Goal: Check status: Check status

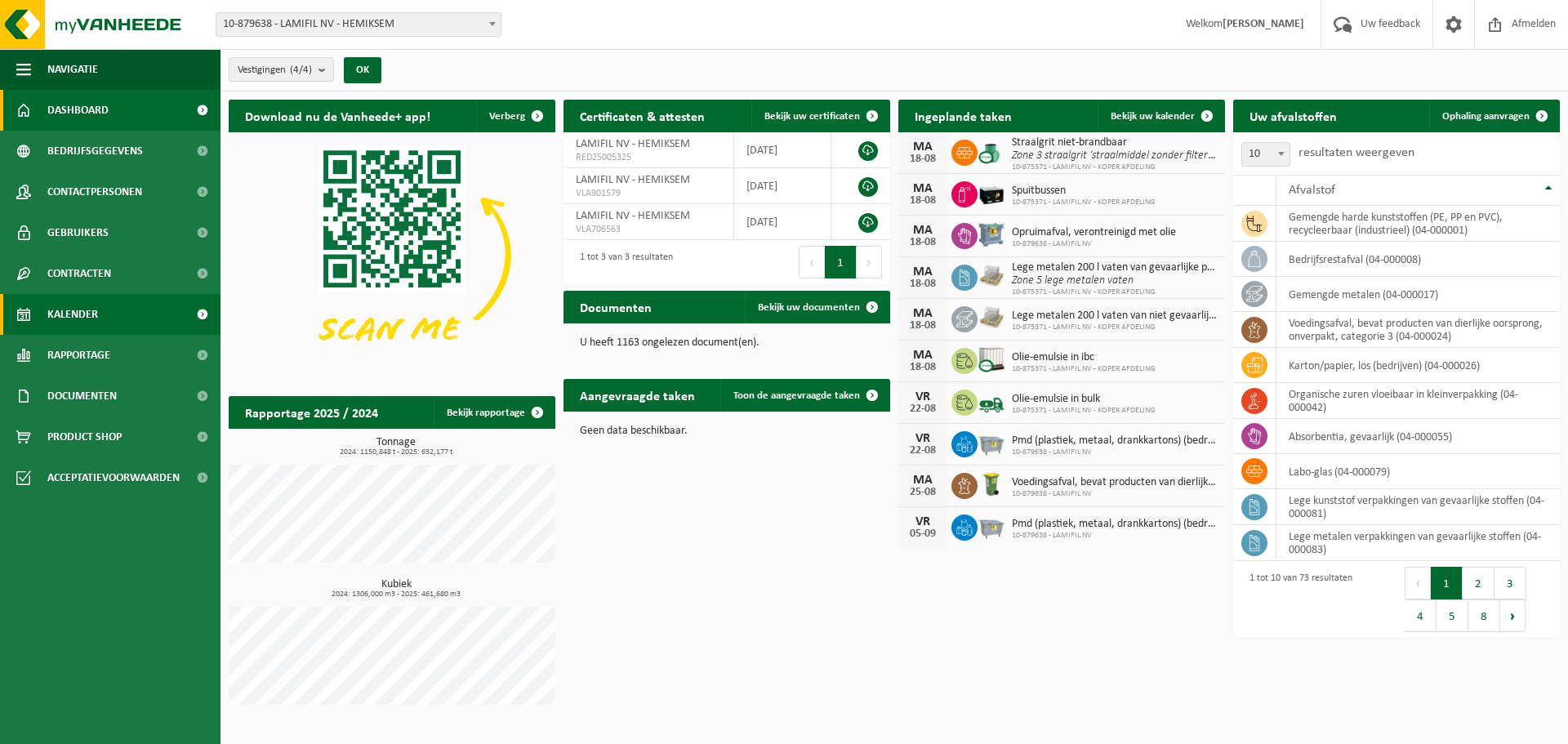
click at [83, 318] on span "Kalender" at bounding box center [72, 315] width 50 height 41
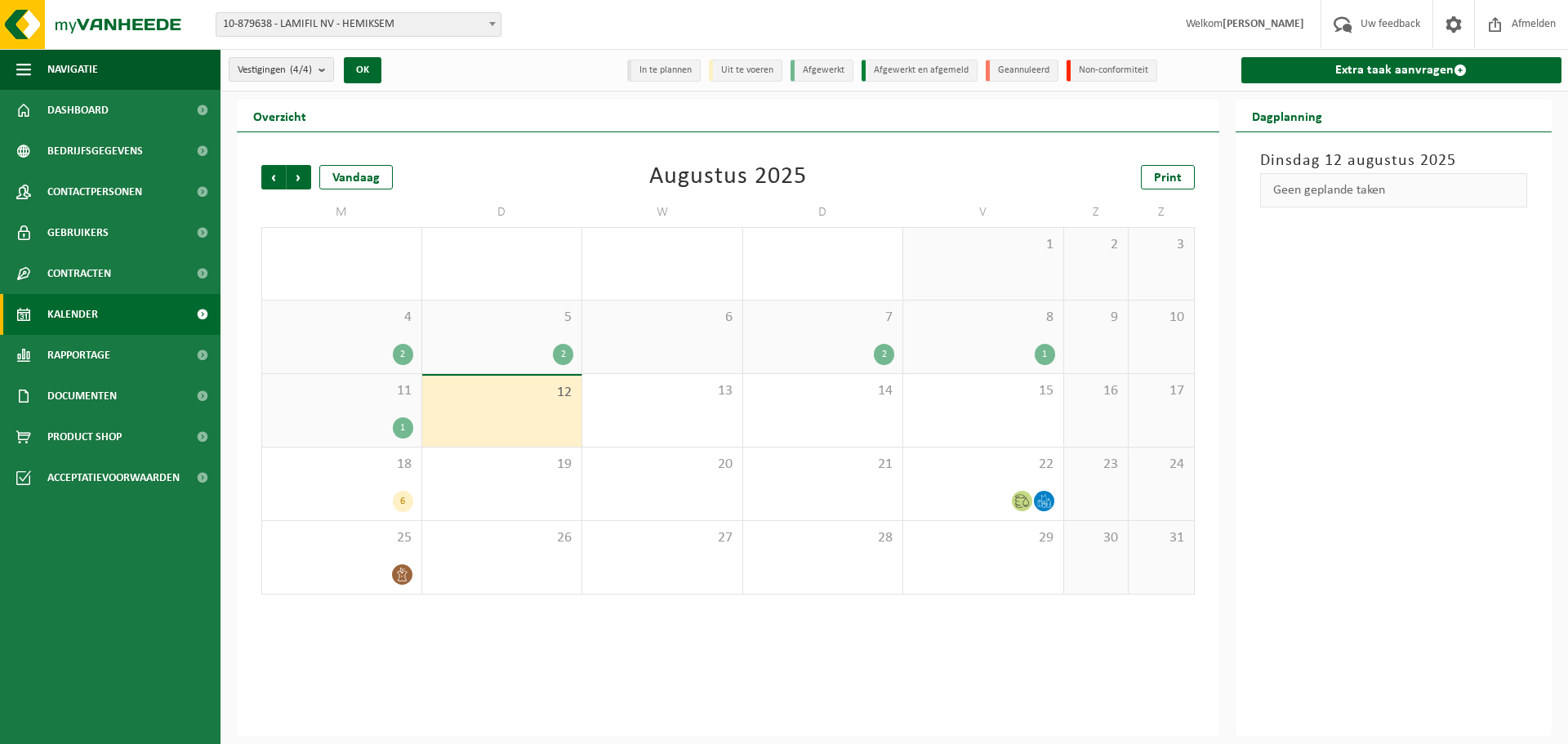
click at [488, 424] on div "12" at bounding box center [501, 411] width 160 height 71
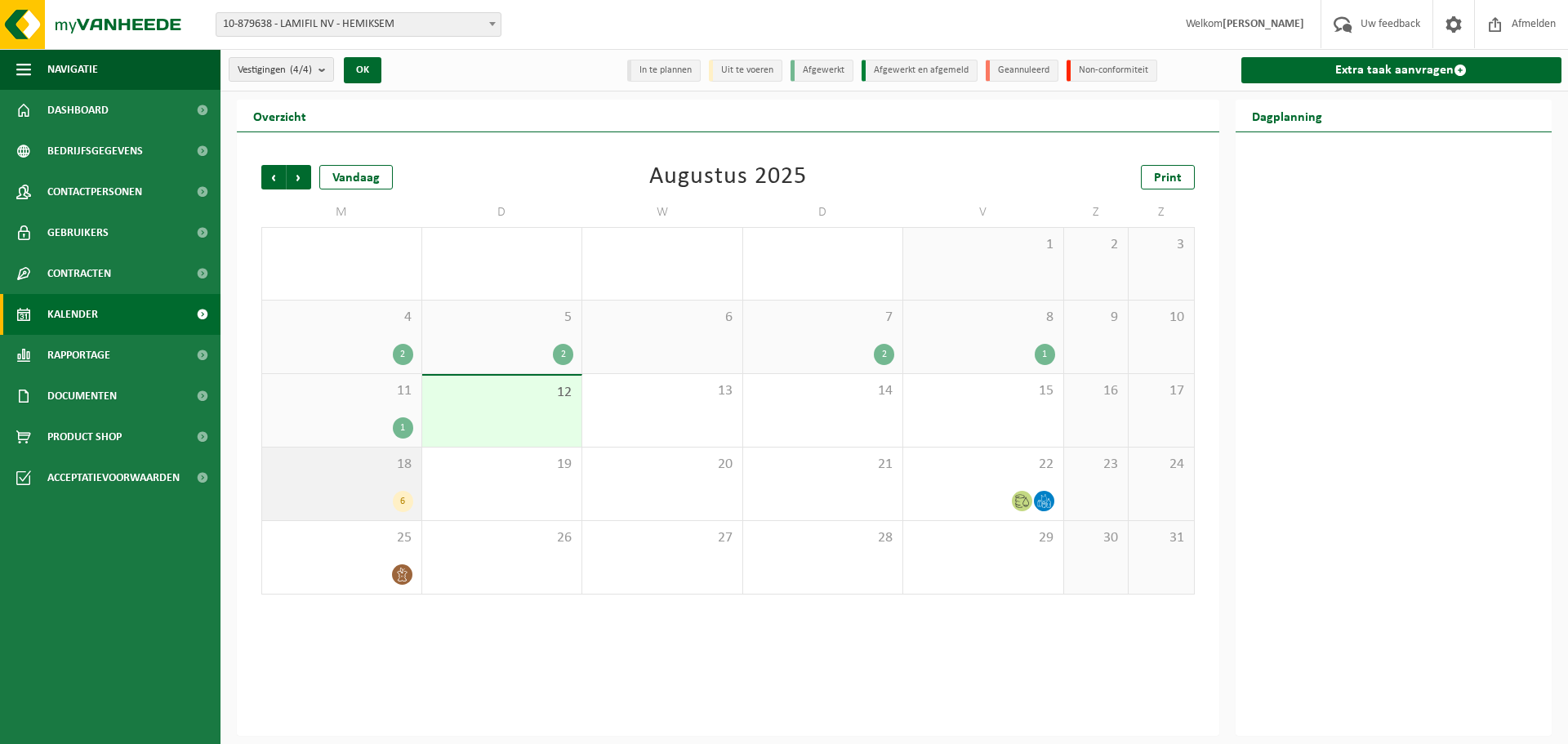
click at [346, 477] on div "18 6" at bounding box center [342, 484] width 159 height 73
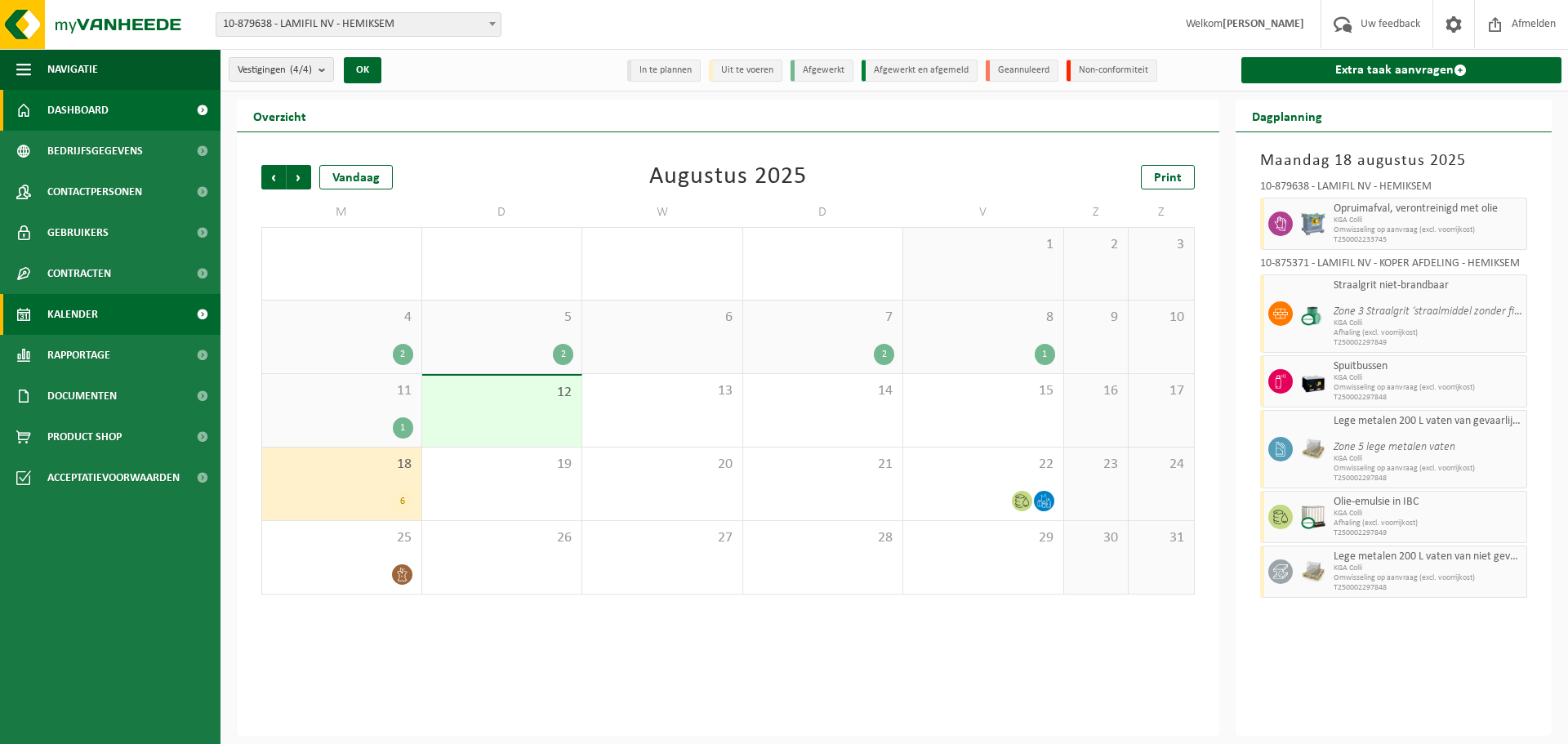
click at [91, 110] on span "Dashboard" at bounding box center [77, 110] width 61 height 41
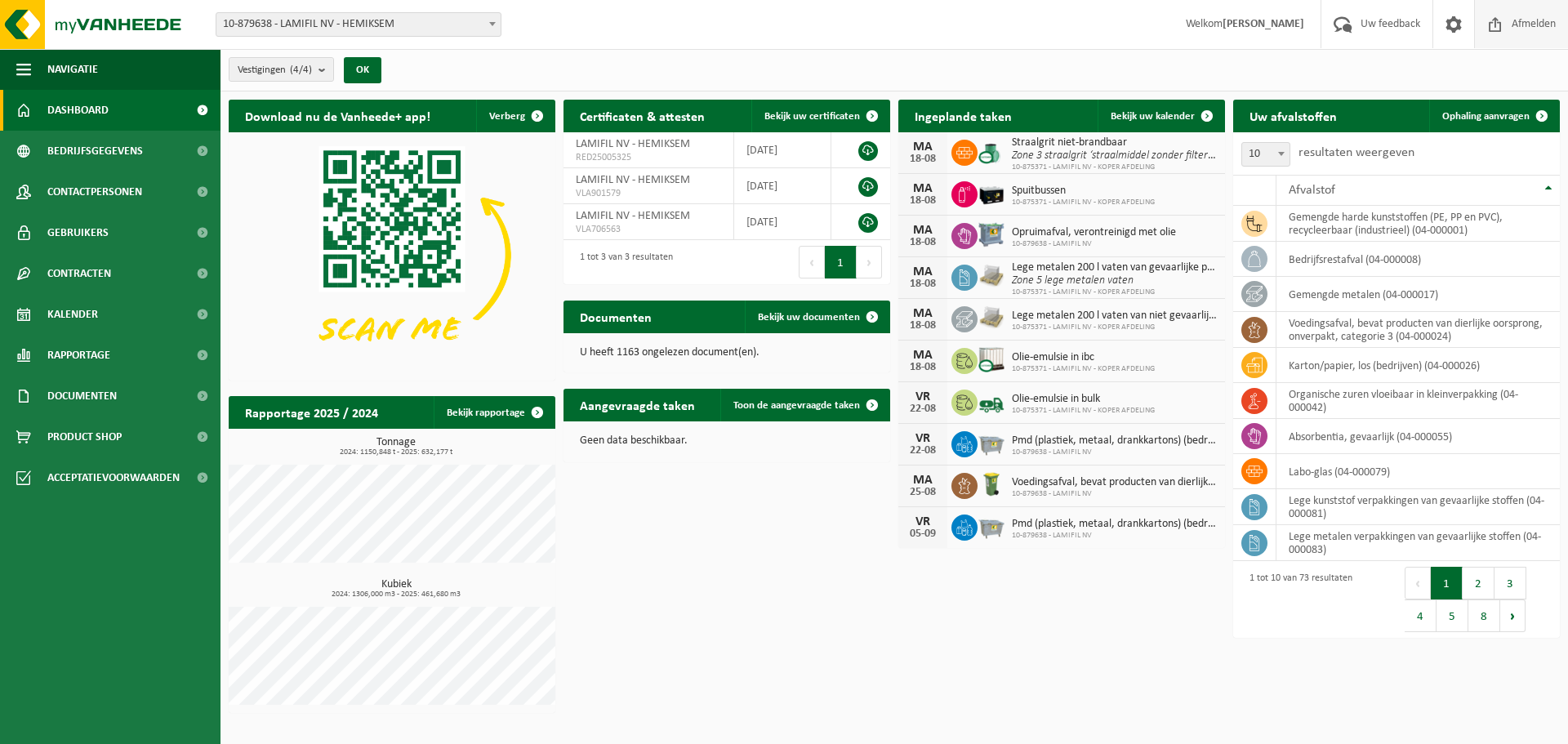
click at [1513, 23] on span "Afmelden" at bounding box center [1534, 23] width 52 height 48
